Goal: Task Accomplishment & Management: Use online tool/utility

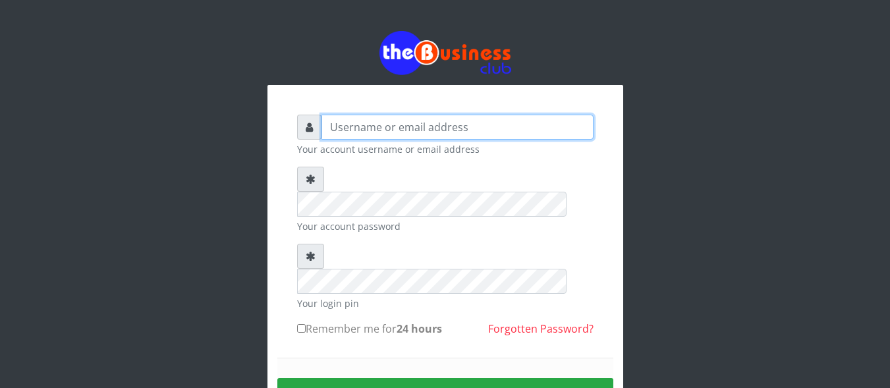
click at [330, 126] on input "text" at bounding box center [458, 127] width 272 height 25
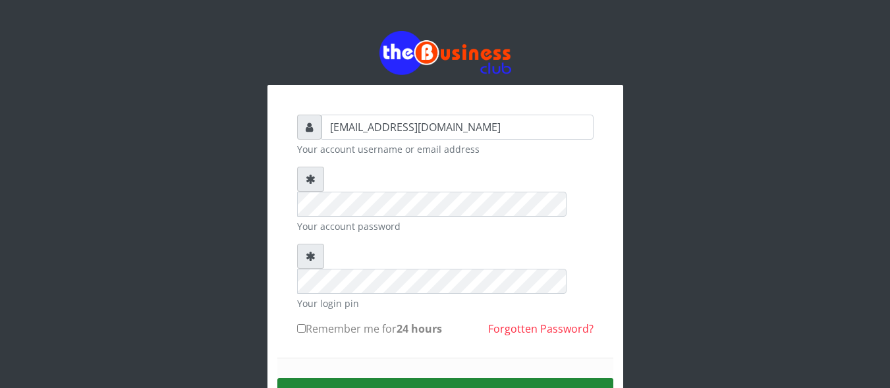
click at [452, 378] on button "Sign in" at bounding box center [445, 395] width 336 height 34
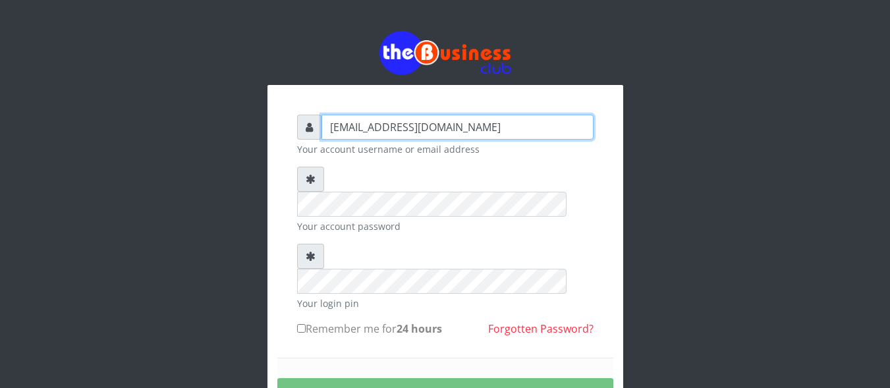
click at [416, 127] on input "samueloyewole446@gmail.com" at bounding box center [458, 127] width 272 height 25
type input "samueloyewole466@gmail.com"
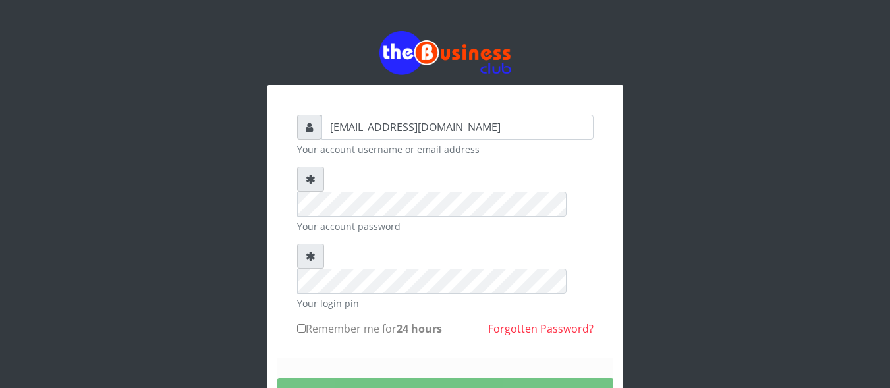
click at [595, 275] on div "samueloyewole466@gmail.com Your account username or email address Your account …" at bounding box center [445, 289] width 316 height 369
click at [648, 182] on div "samueloyewole466@gmail.com Your account username or email address Your account …" at bounding box center [445, 259] width 751 height 519
click at [661, 328] on div "samueloyewole466@gmail.com Your account username or email address Your account …" at bounding box center [445, 259] width 751 height 519
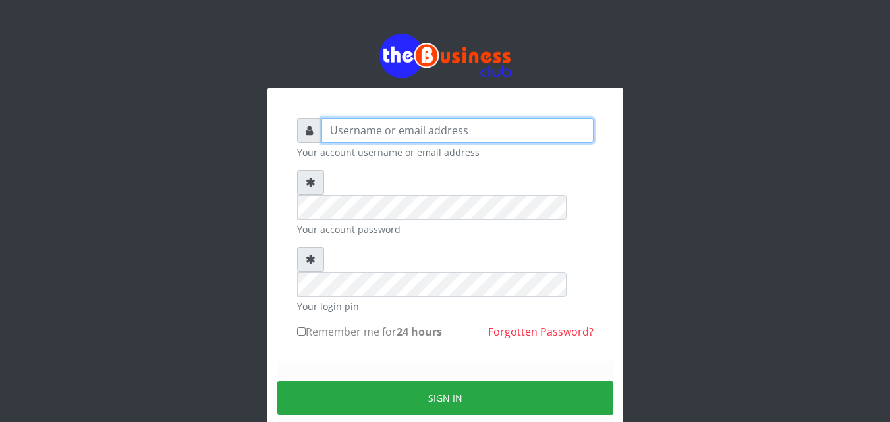
click at [328, 129] on input "text" at bounding box center [458, 130] width 272 height 25
type input "5"
click at [485, 130] on input "samueloyewole466@gmai.coml" at bounding box center [458, 130] width 272 height 25
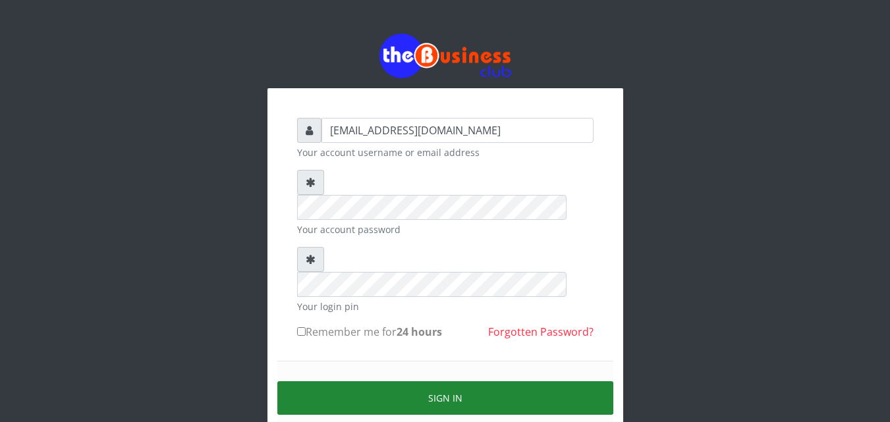
click at [447, 382] on button "Sign in" at bounding box center [445, 399] width 336 height 34
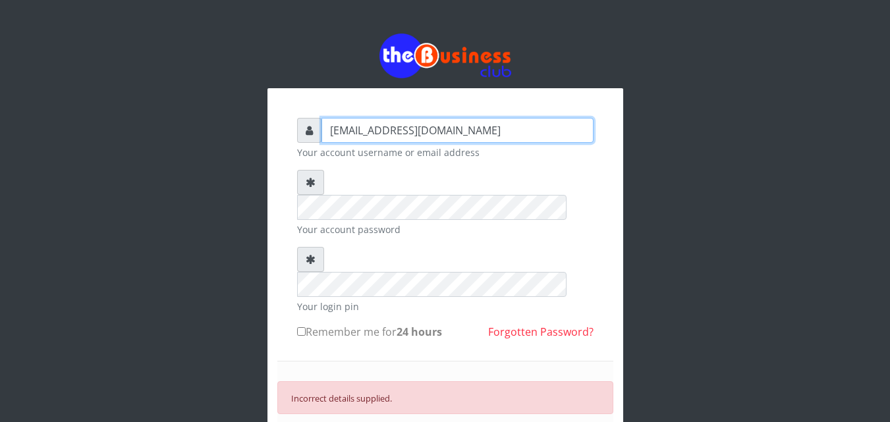
click at [456, 130] on input "samueloyewole466@gmai.com" at bounding box center [458, 130] width 272 height 25
click at [453, 128] on input "samueloyewole466@gmali.com" at bounding box center [458, 130] width 272 height 25
click at [461, 130] on input "samueloyewole466@gmali.com" at bounding box center [458, 130] width 272 height 25
type input "samueloyewole466@gmail.com"
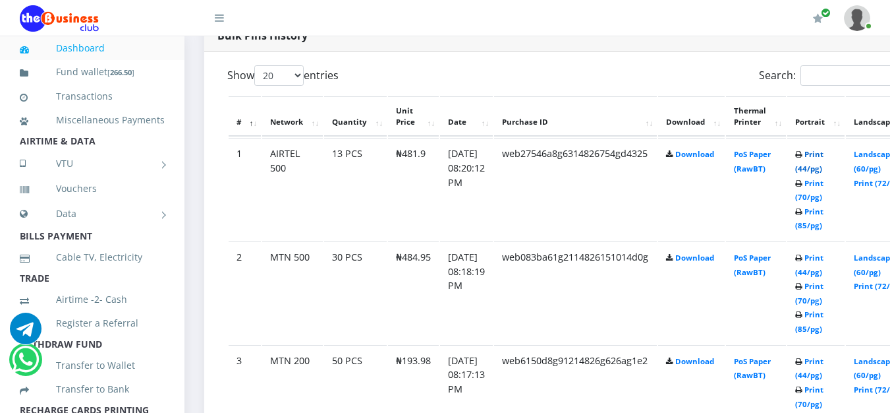
click at [824, 149] on link "Print (44/pg)" at bounding box center [809, 161] width 28 height 24
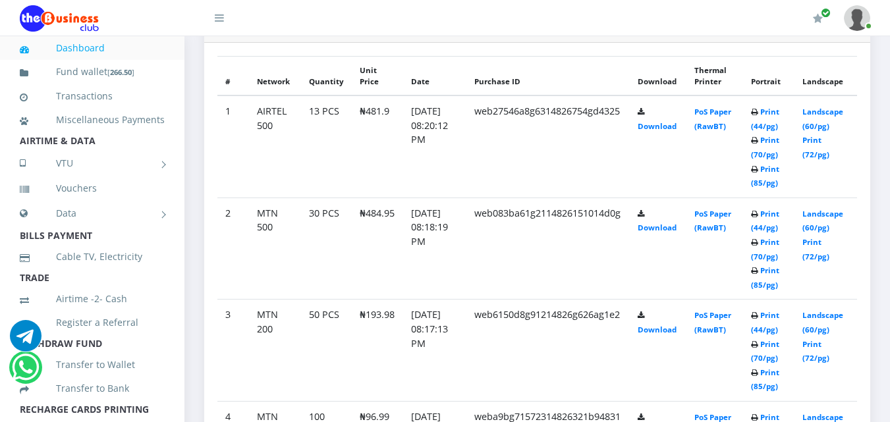
scroll to position [736, 0]
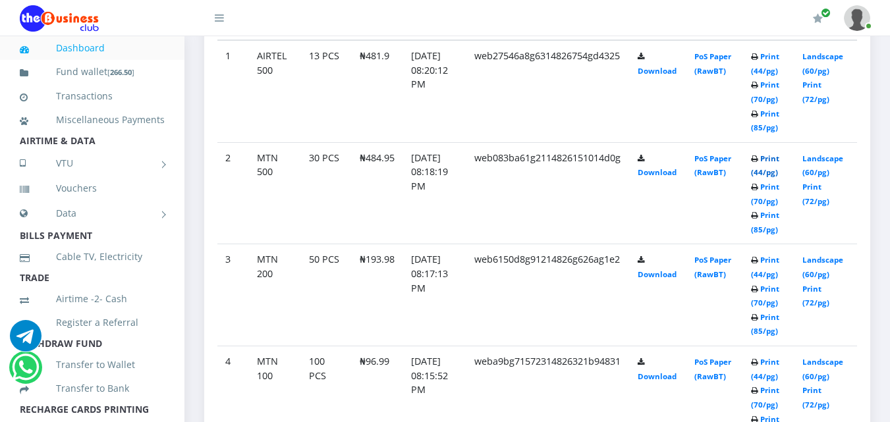
click at [774, 156] on link "Print (44/pg)" at bounding box center [765, 166] width 28 height 24
click at [776, 155] on link "Print (44/pg)" at bounding box center [765, 166] width 28 height 24
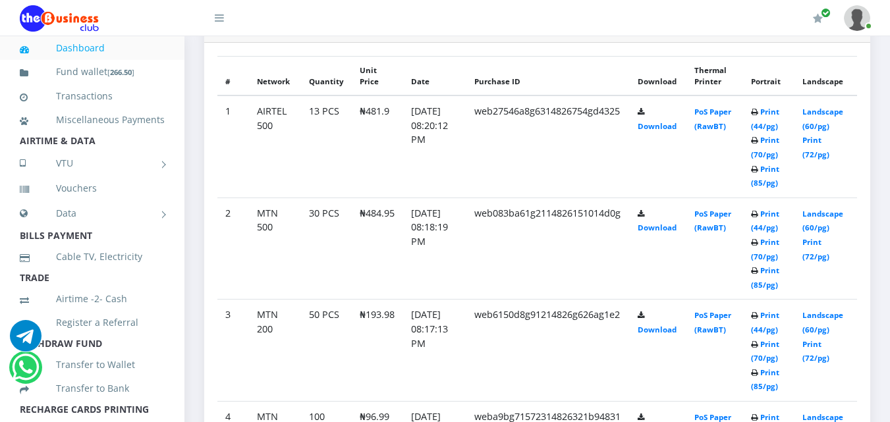
scroll to position [736, 0]
click at [780, 312] on link "Print (44/pg)" at bounding box center [765, 322] width 28 height 24
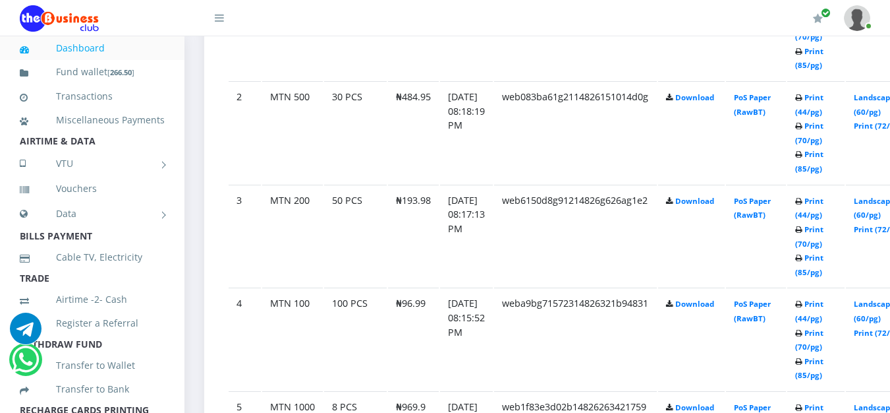
scroll to position [846, 0]
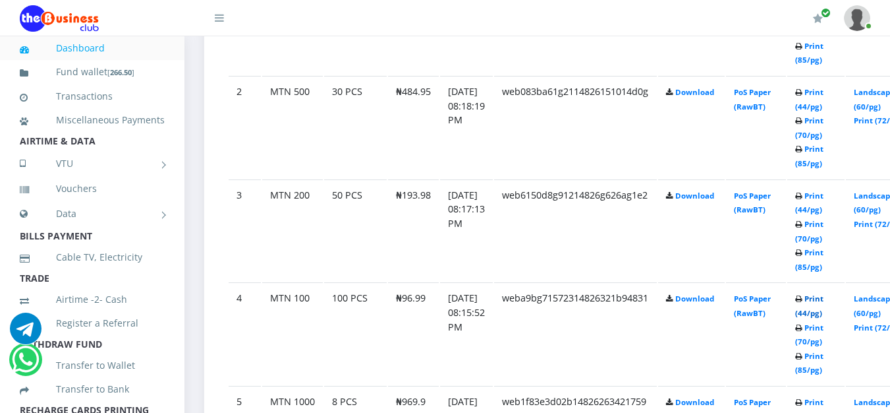
click at [824, 297] on link "Print (44/pg)" at bounding box center [809, 305] width 28 height 24
